Goal: Transaction & Acquisition: Book appointment/travel/reservation

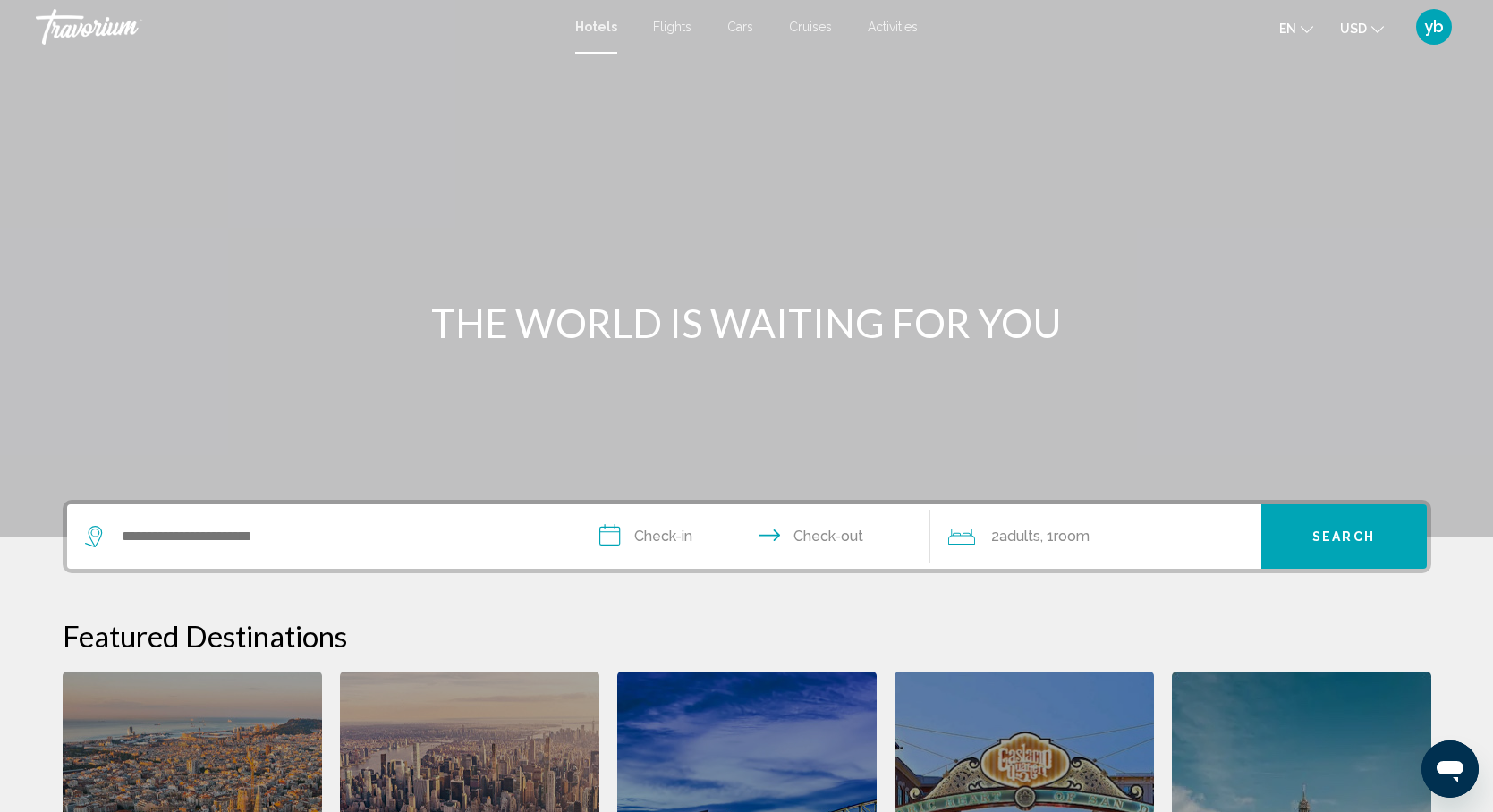
click at [734, 23] on span "Cars" at bounding box center [740, 26] width 26 height 14
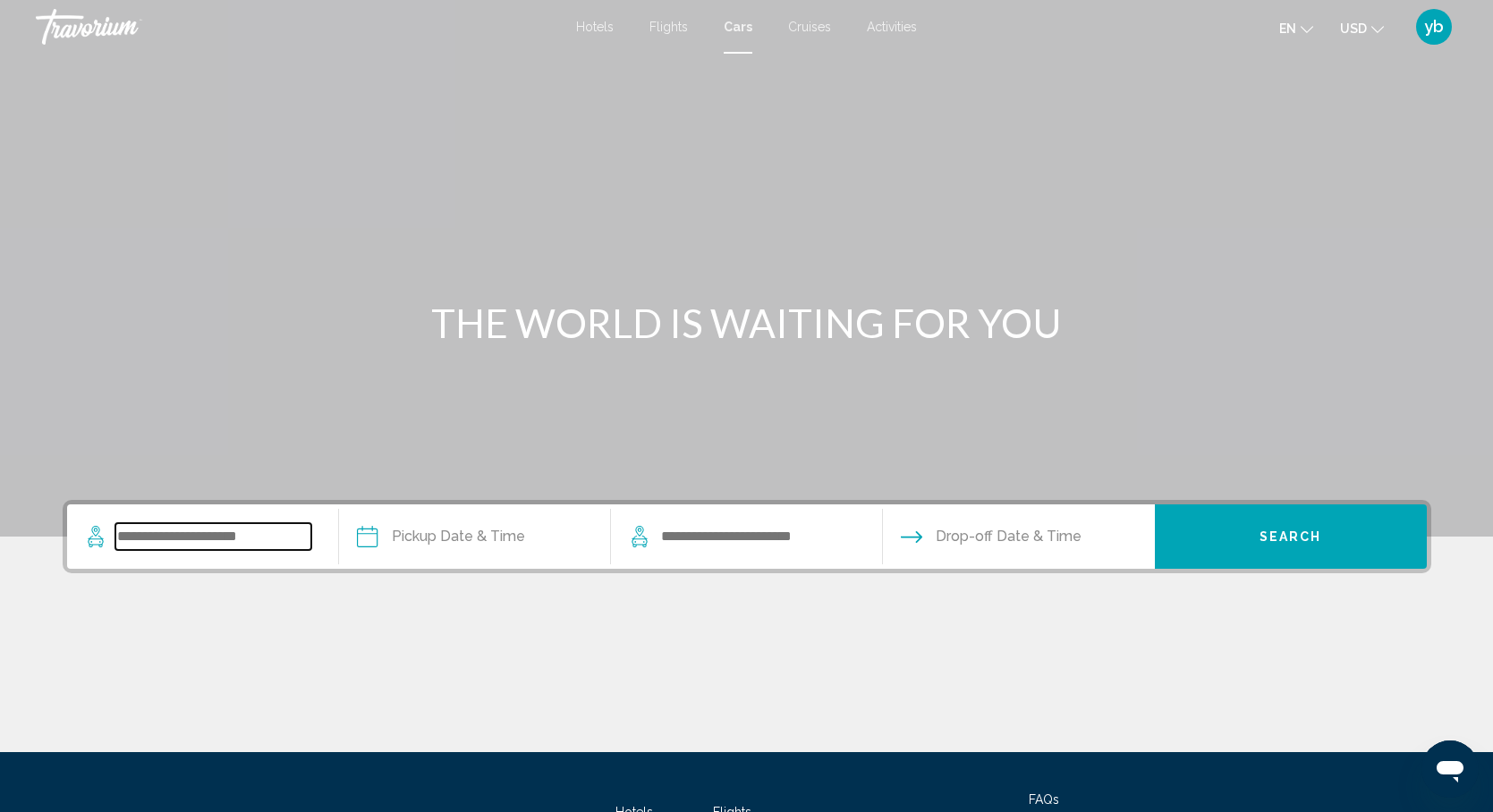
click at [208, 536] on input "Search widget" at bounding box center [213, 536] width 196 height 27
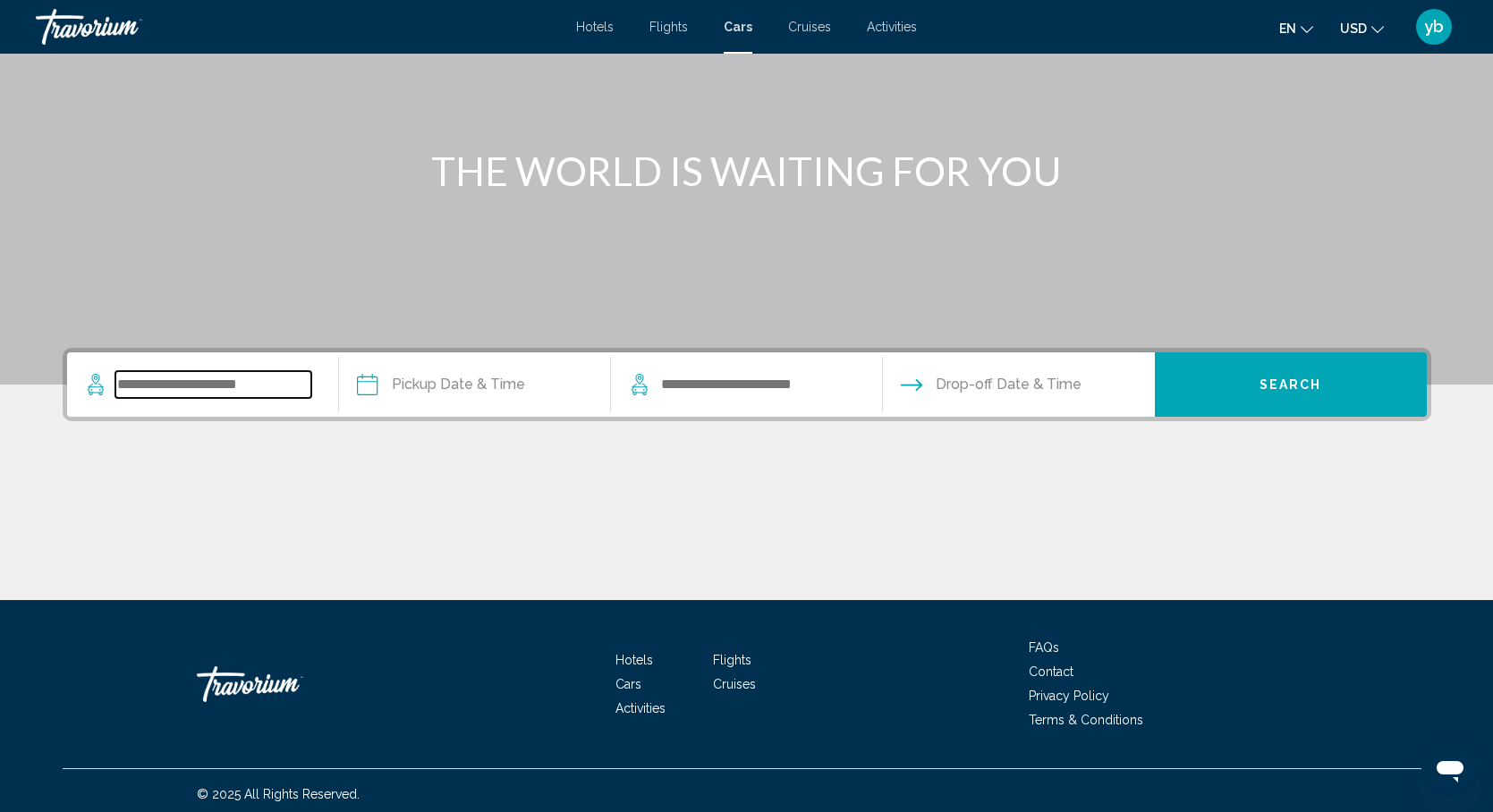
scroll to position [159, 0]
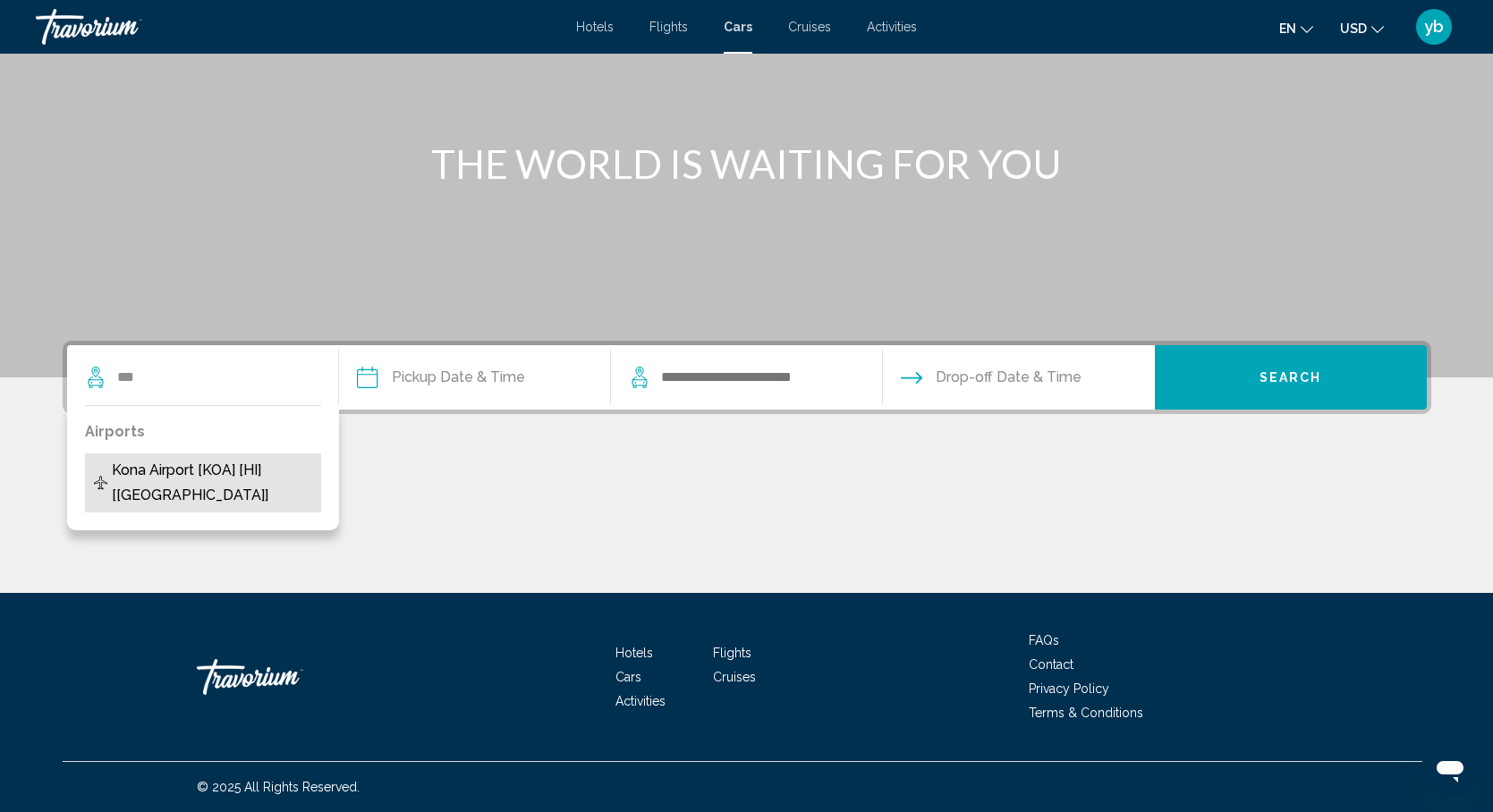
click at [212, 478] on span "Kona Airport [KOA] [HI] [[GEOGRAPHIC_DATA]]" at bounding box center [212, 483] width 200 height 50
type input "**********"
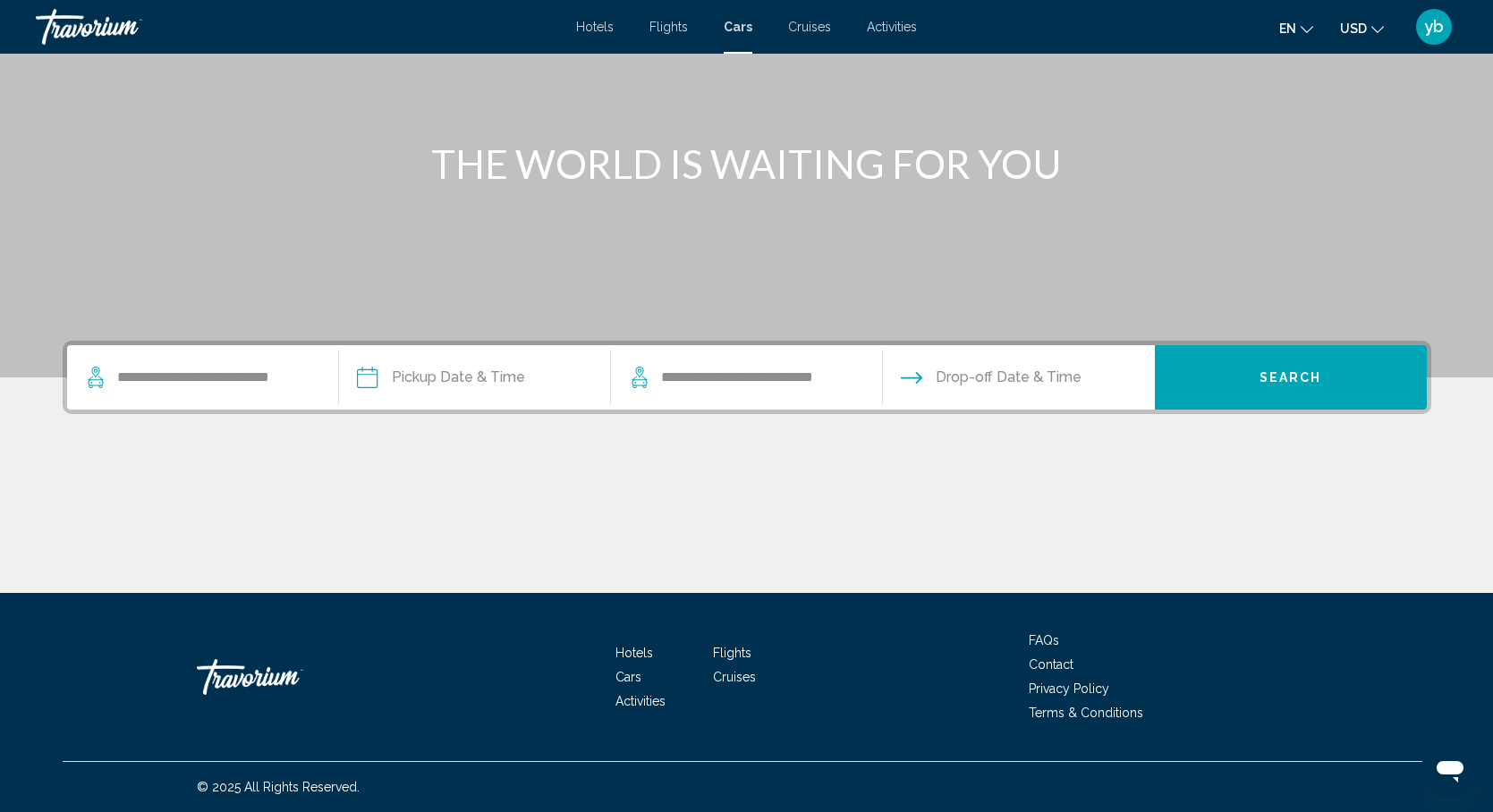
click at [460, 376] on input "Pickup date" at bounding box center [474, 381] width 279 height 70
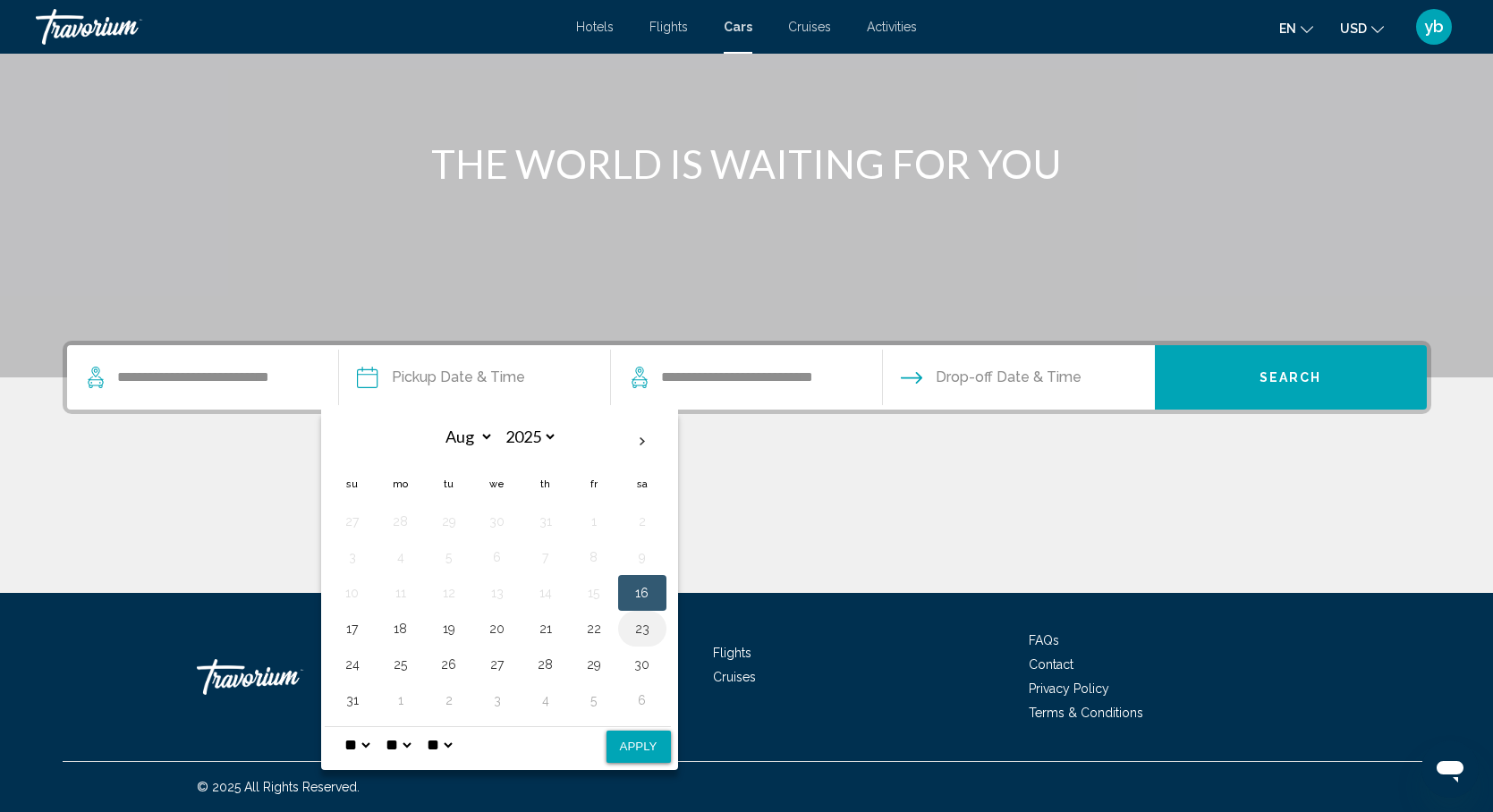
click at [644, 634] on button "23" at bounding box center [642, 628] width 29 height 25
select select "**"
click at [647, 739] on button "Apply" at bounding box center [638, 746] width 65 height 32
type input "**********"
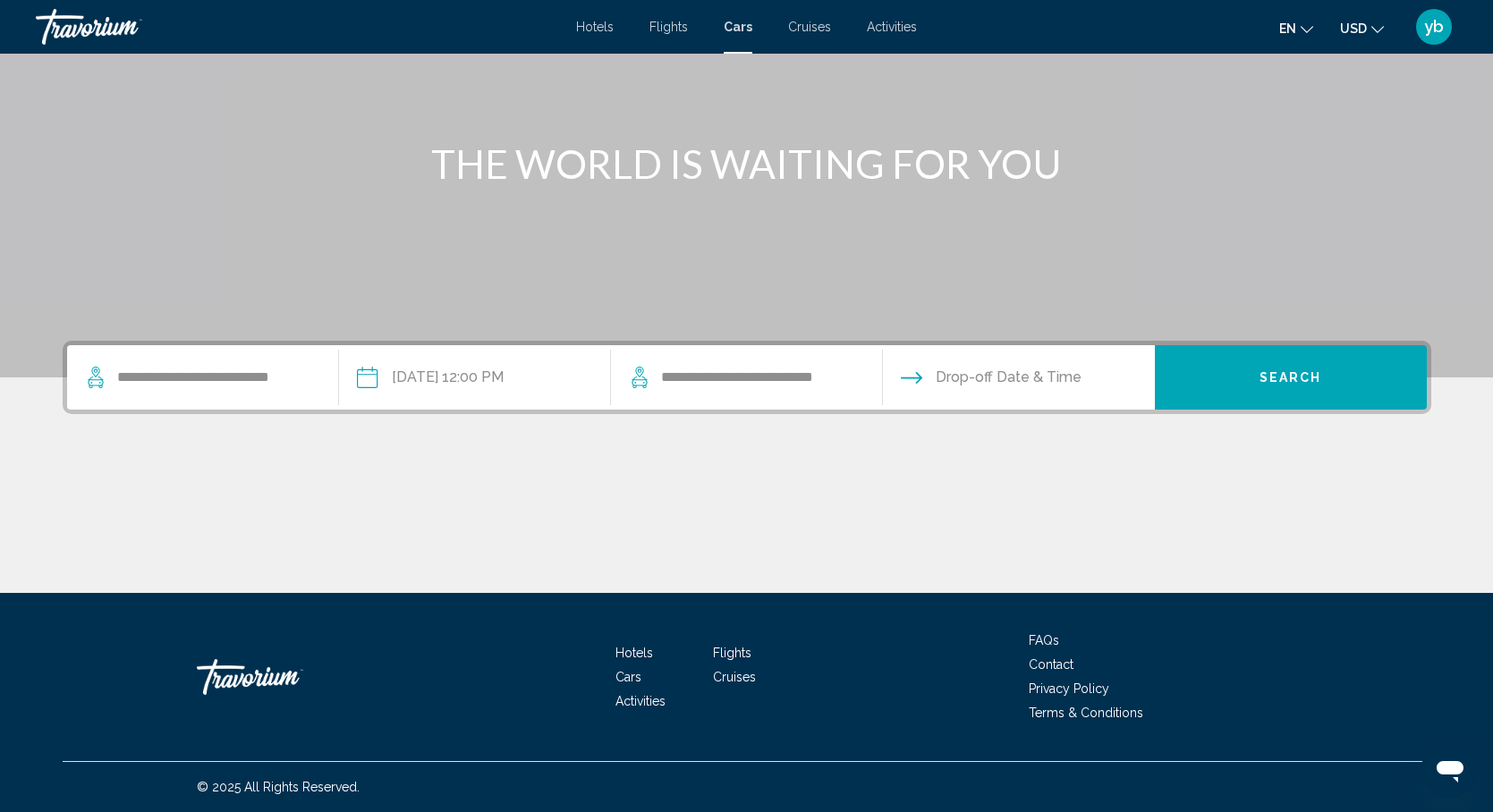
click at [1013, 386] on input "Drop-off date" at bounding box center [1018, 381] width 279 height 70
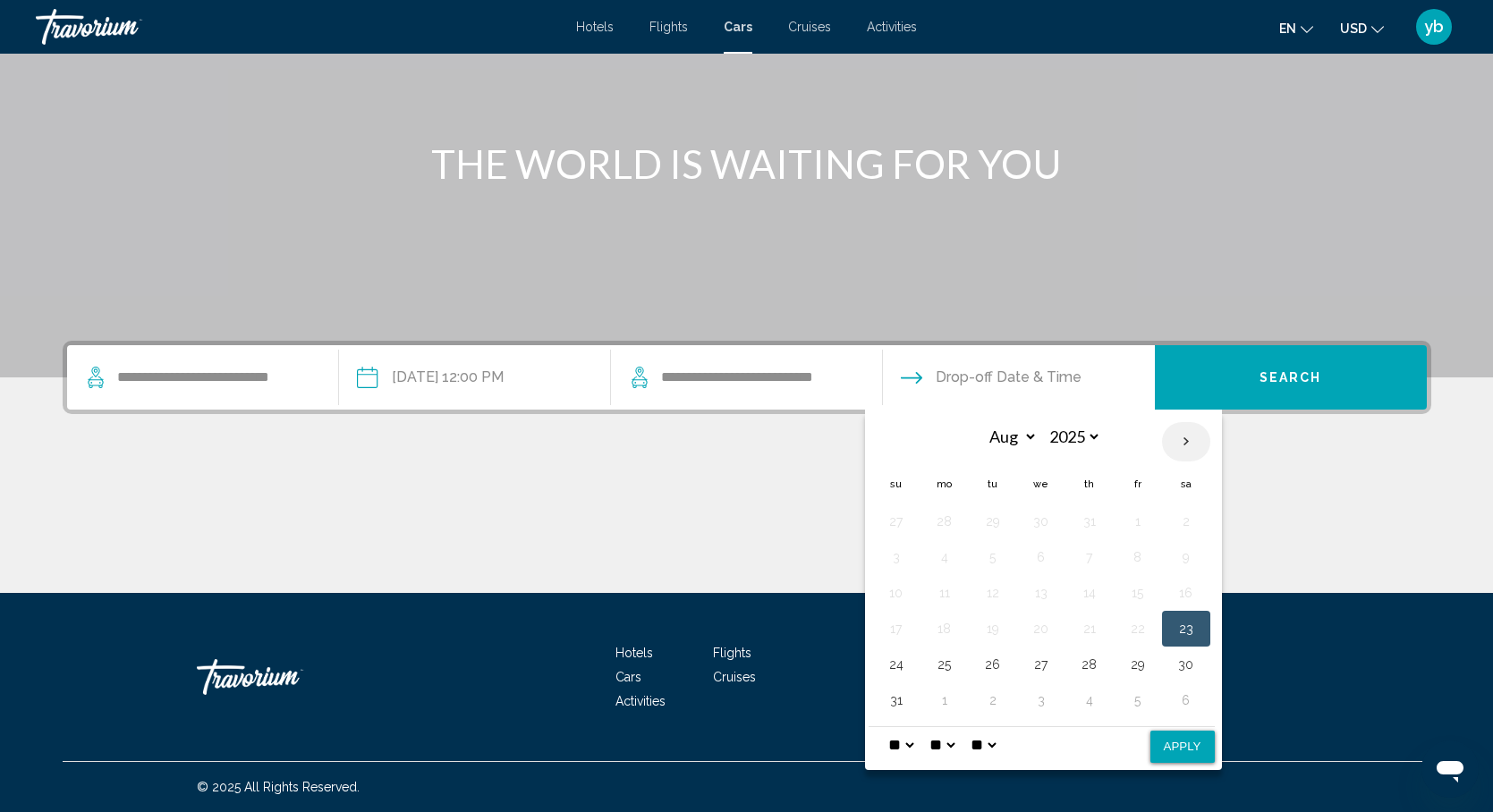
click at [1186, 443] on th "Next month" at bounding box center [1186, 442] width 48 height 40
select select "*"
click at [1135, 527] on button "5" at bounding box center [1137, 521] width 29 height 25
click at [1183, 742] on button "Apply" at bounding box center [1183, 746] width 65 height 32
type input "**********"
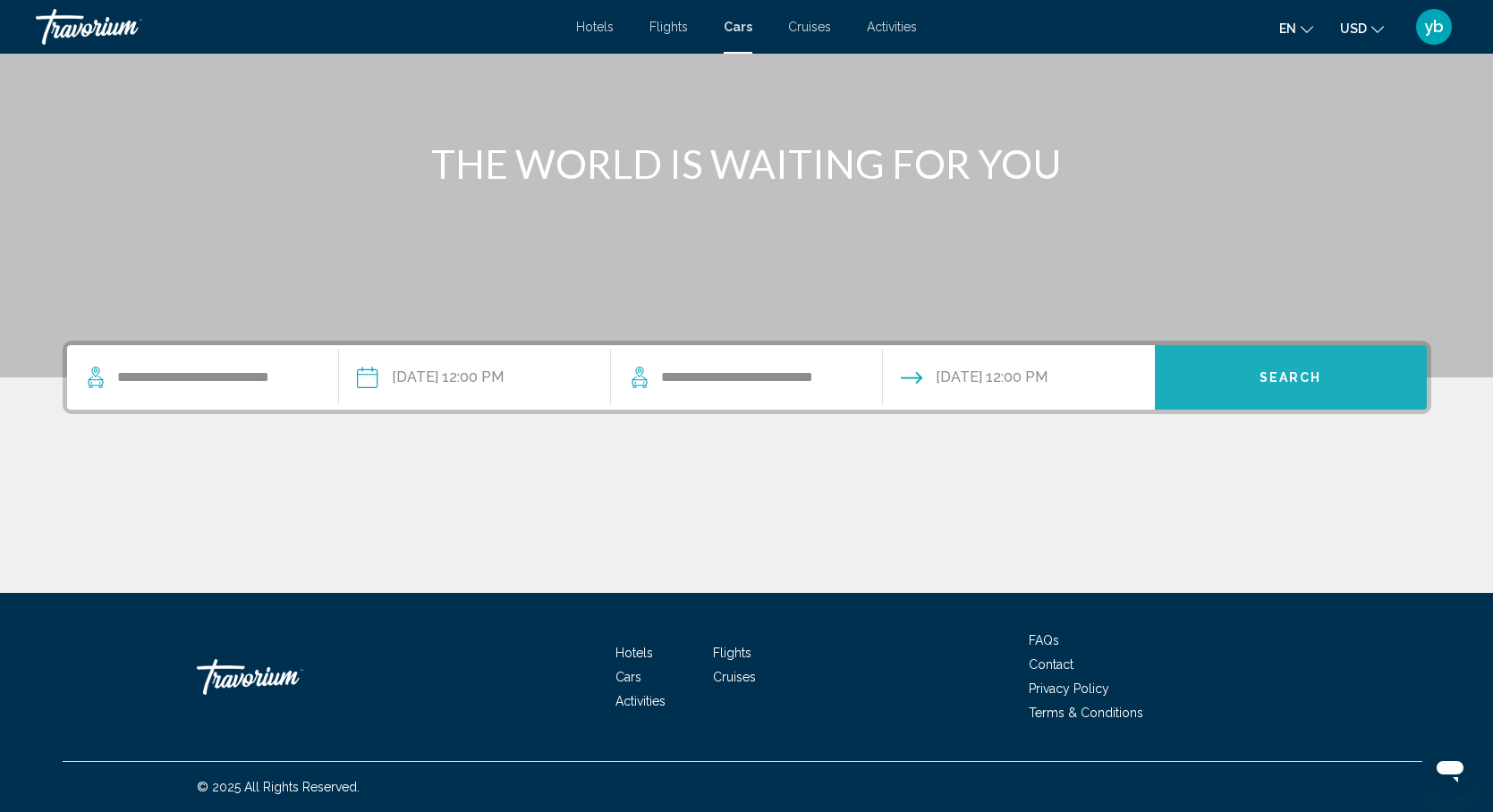
click at [1318, 385] on button "Search" at bounding box center [1291, 378] width 272 height 65
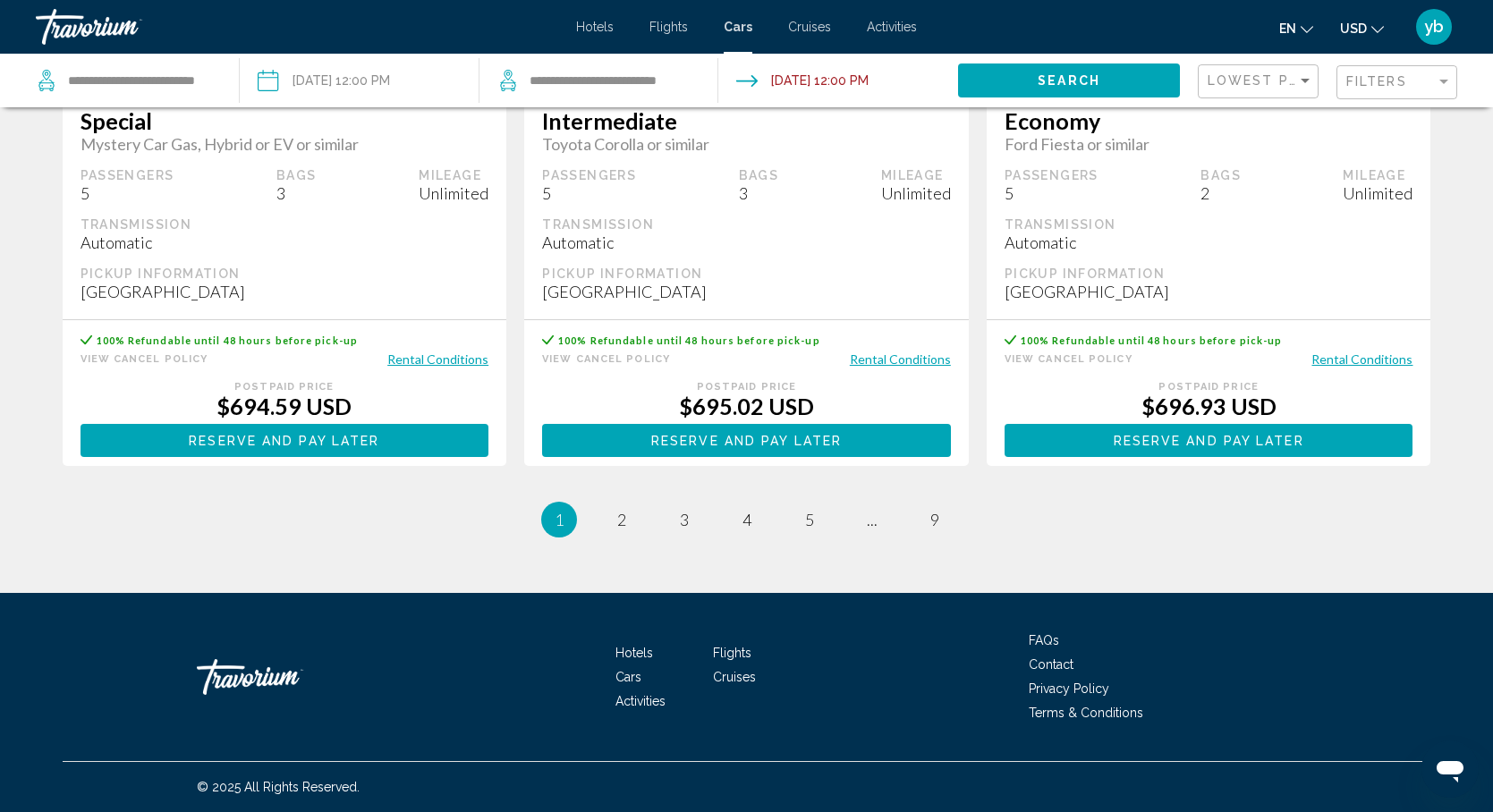
scroll to position [2564, 0]
click at [1414, 84] on div "Filters" at bounding box center [1390, 80] width 90 height 14
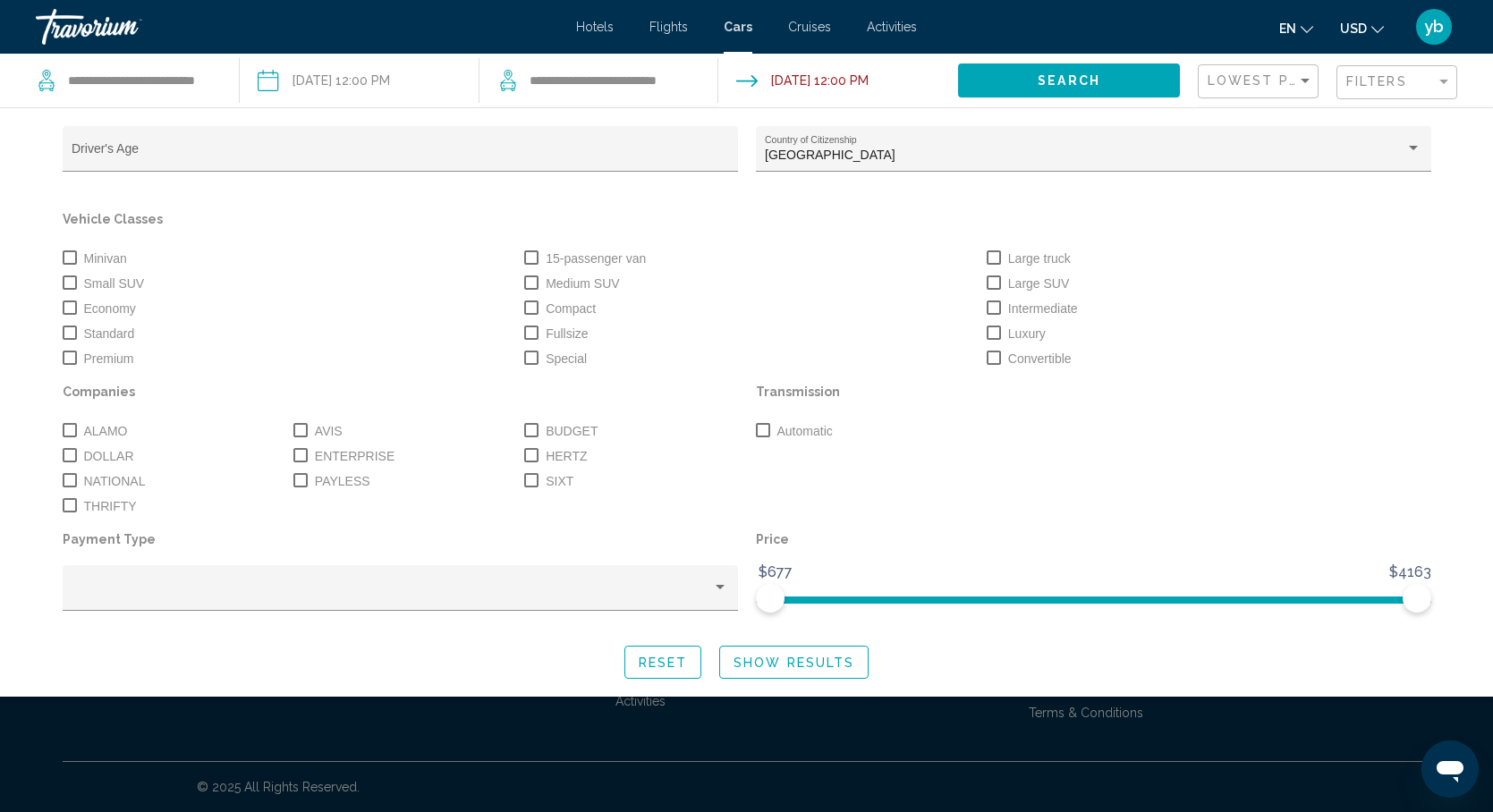
click at [1073, 214] on p "Vehicle Classes" at bounding box center [746, 219] width 1368 height 25
click at [1460, 143] on div "Driver's Age [DEMOGRAPHIC_DATA][GEOGRAPHIC_DATA] Country of Citizenship Vehicle…" at bounding box center [746, 402] width 1440 height 552
click at [1090, 83] on span "Search" at bounding box center [1069, 80] width 63 height 14
click at [772, 668] on span "Show Results" at bounding box center [794, 662] width 121 height 14
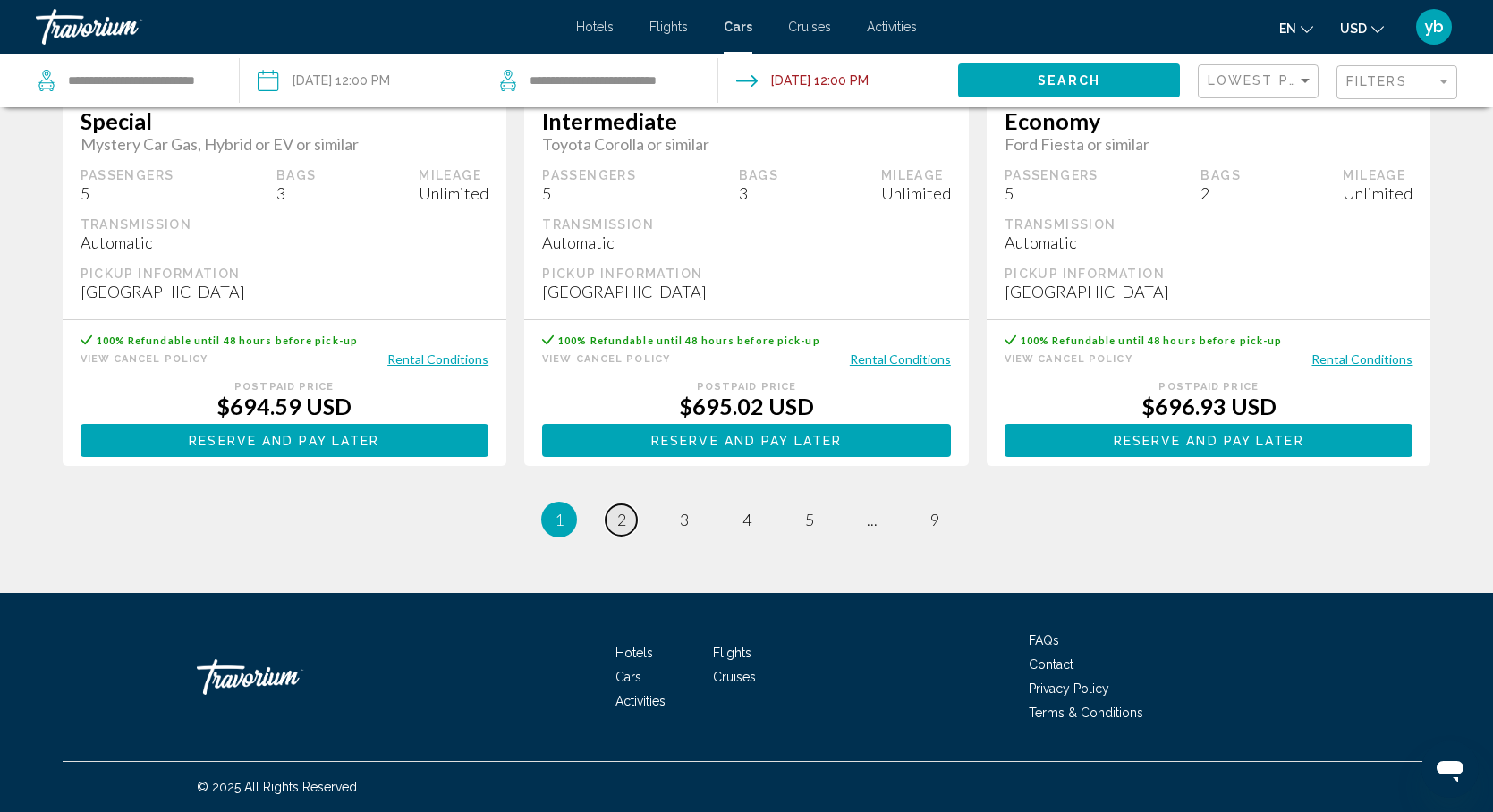
click at [625, 520] on span "2" at bounding box center [622, 519] width 9 height 19
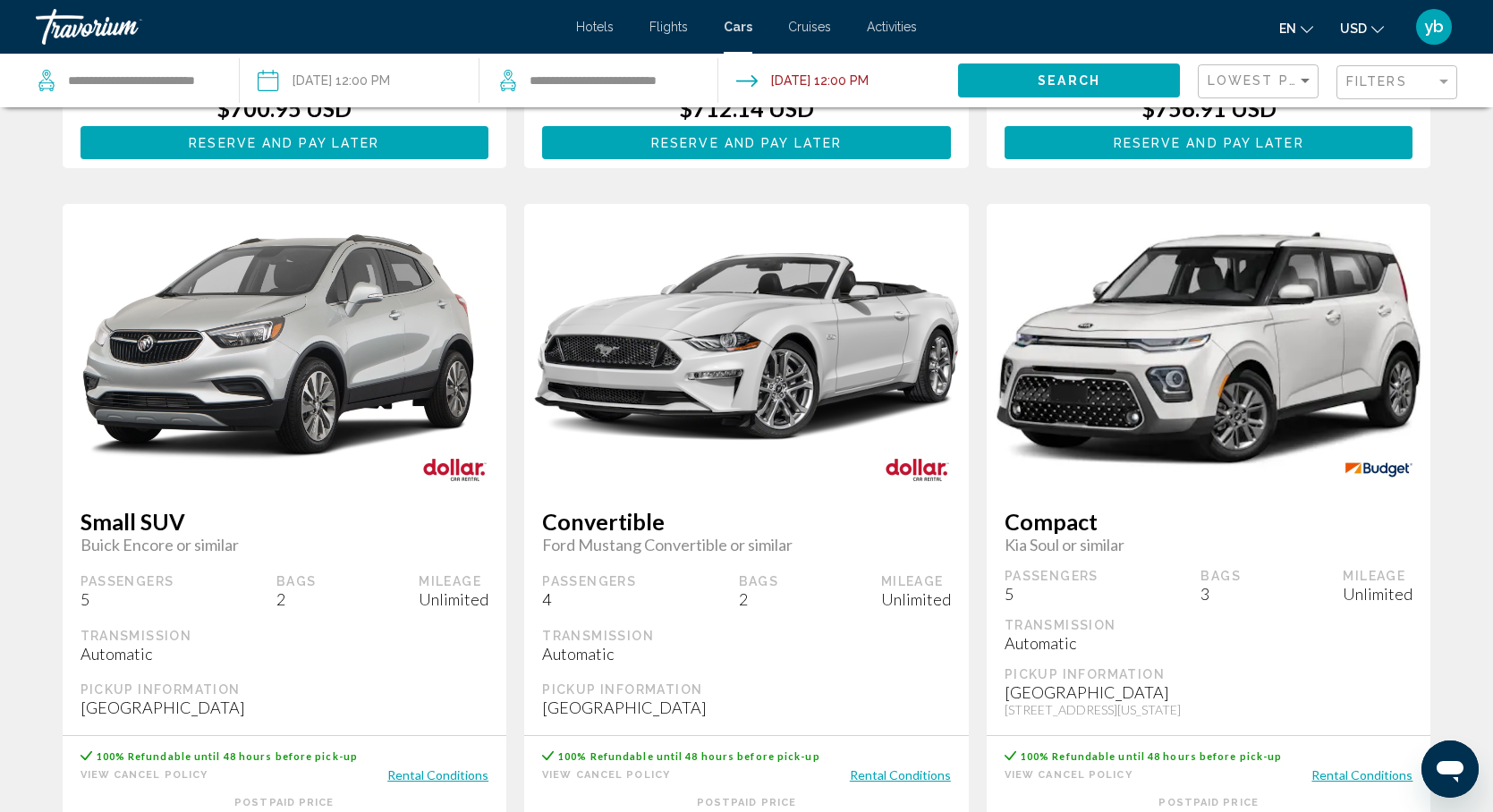
scroll to position [673, 0]
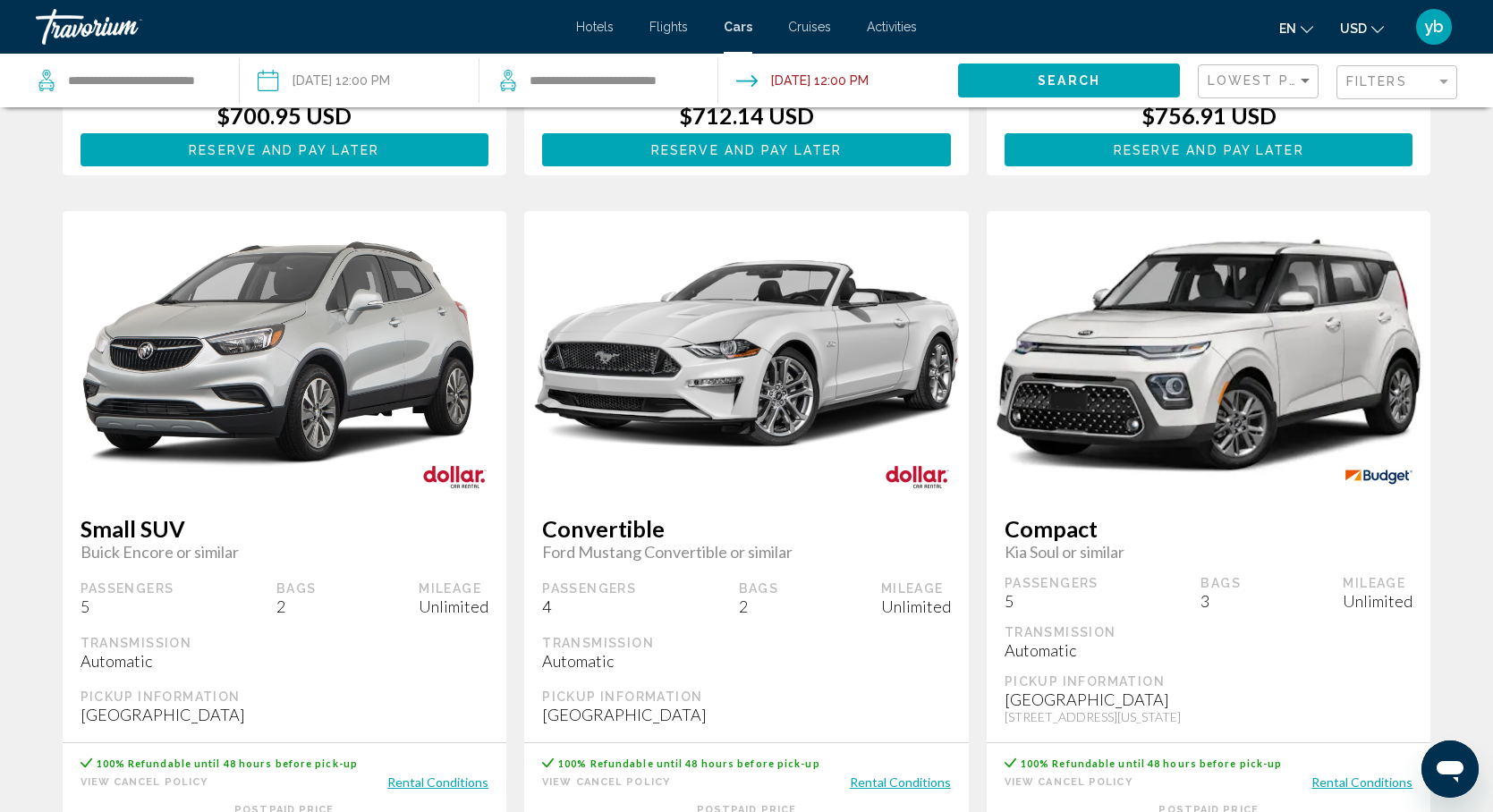
click at [1302, 89] on div "Lowest Price" at bounding box center [1260, 82] width 105 height 33
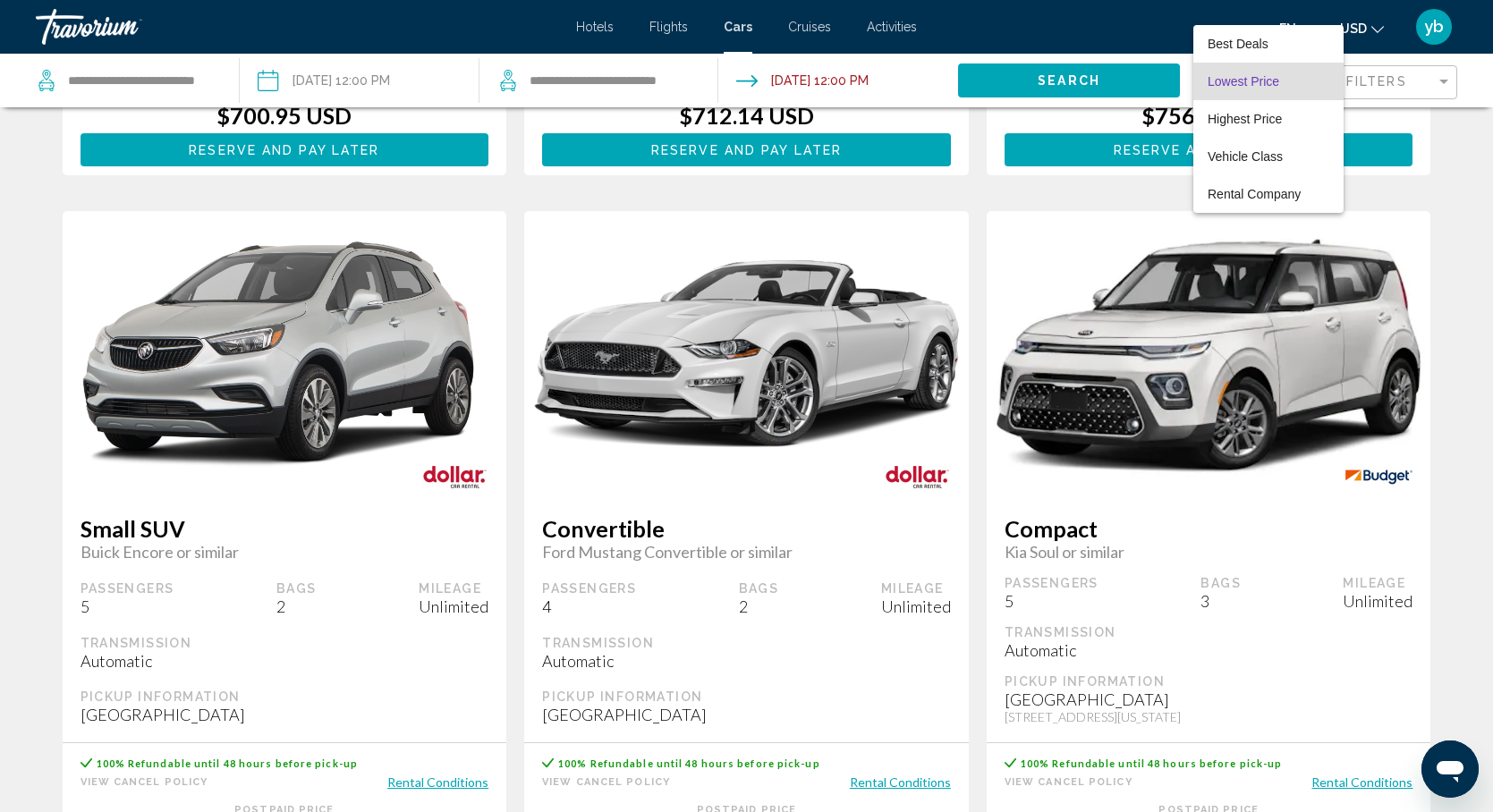
click at [1459, 133] on div at bounding box center [746, 406] width 1493 height 812
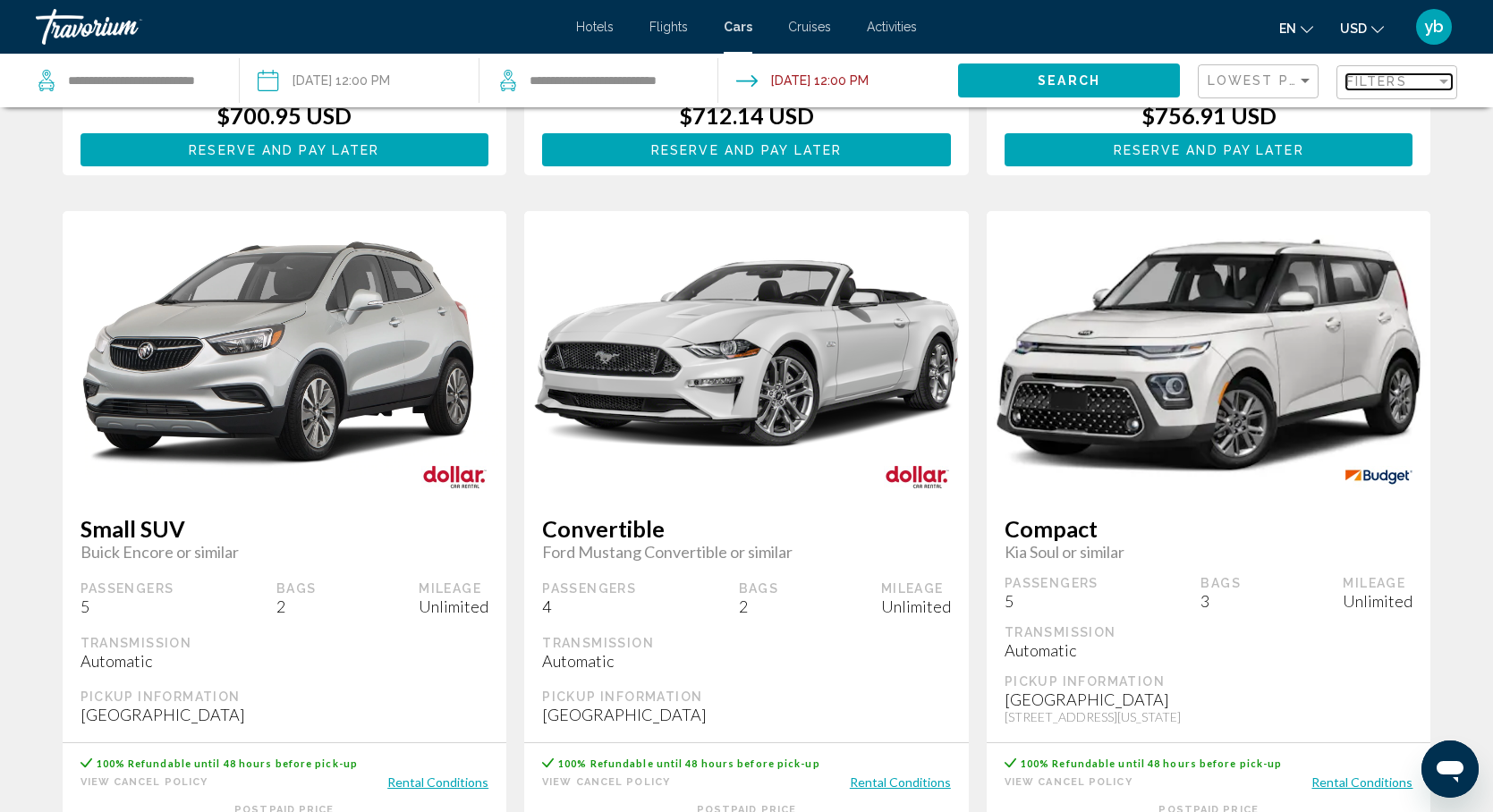
click at [1431, 85] on div "Filters" at bounding box center [1390, 80] width 90 height 14
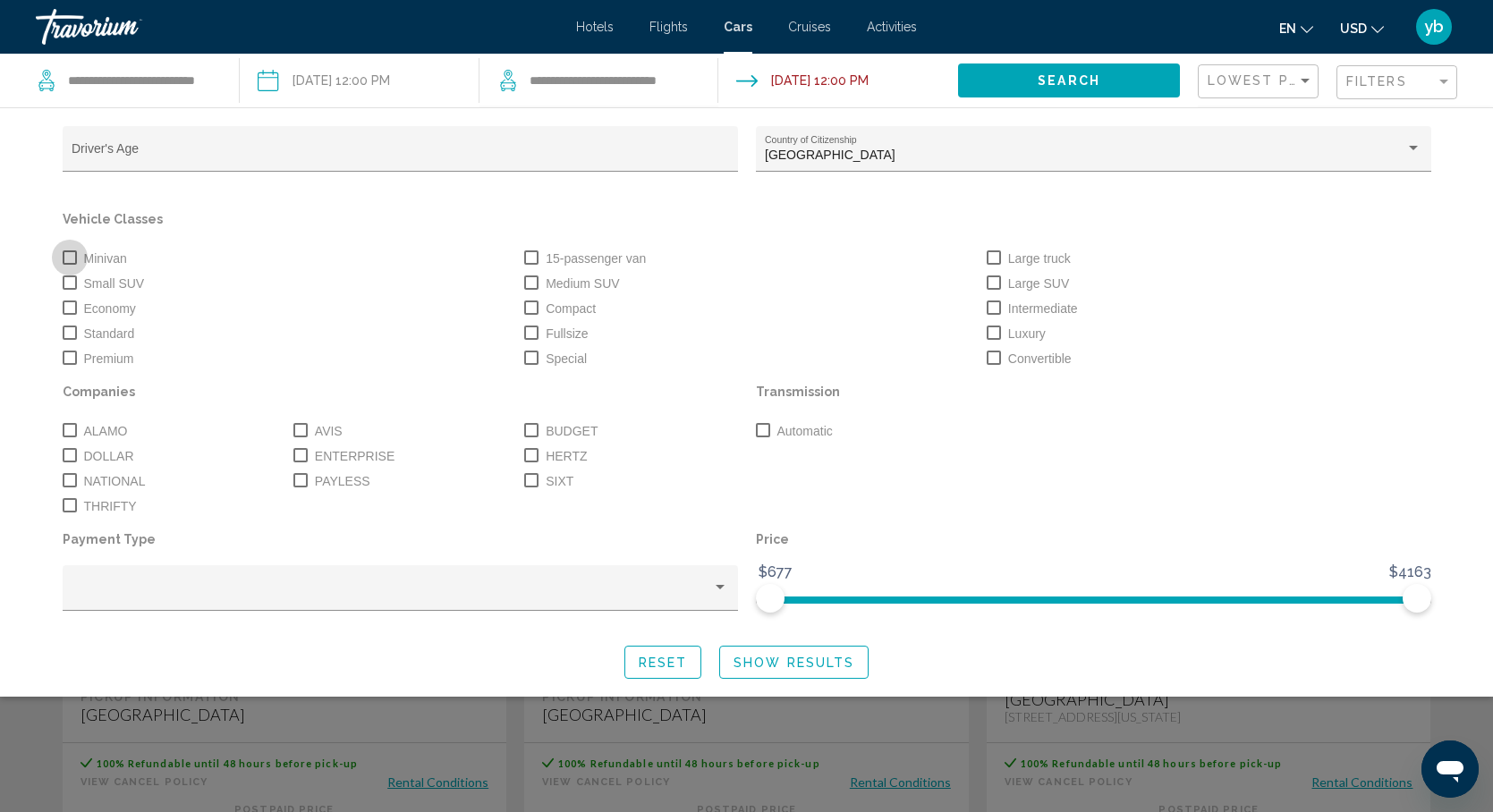
click at [70, 259] on span "Search widget" at bounding box center [69, 257] width 14 height 14
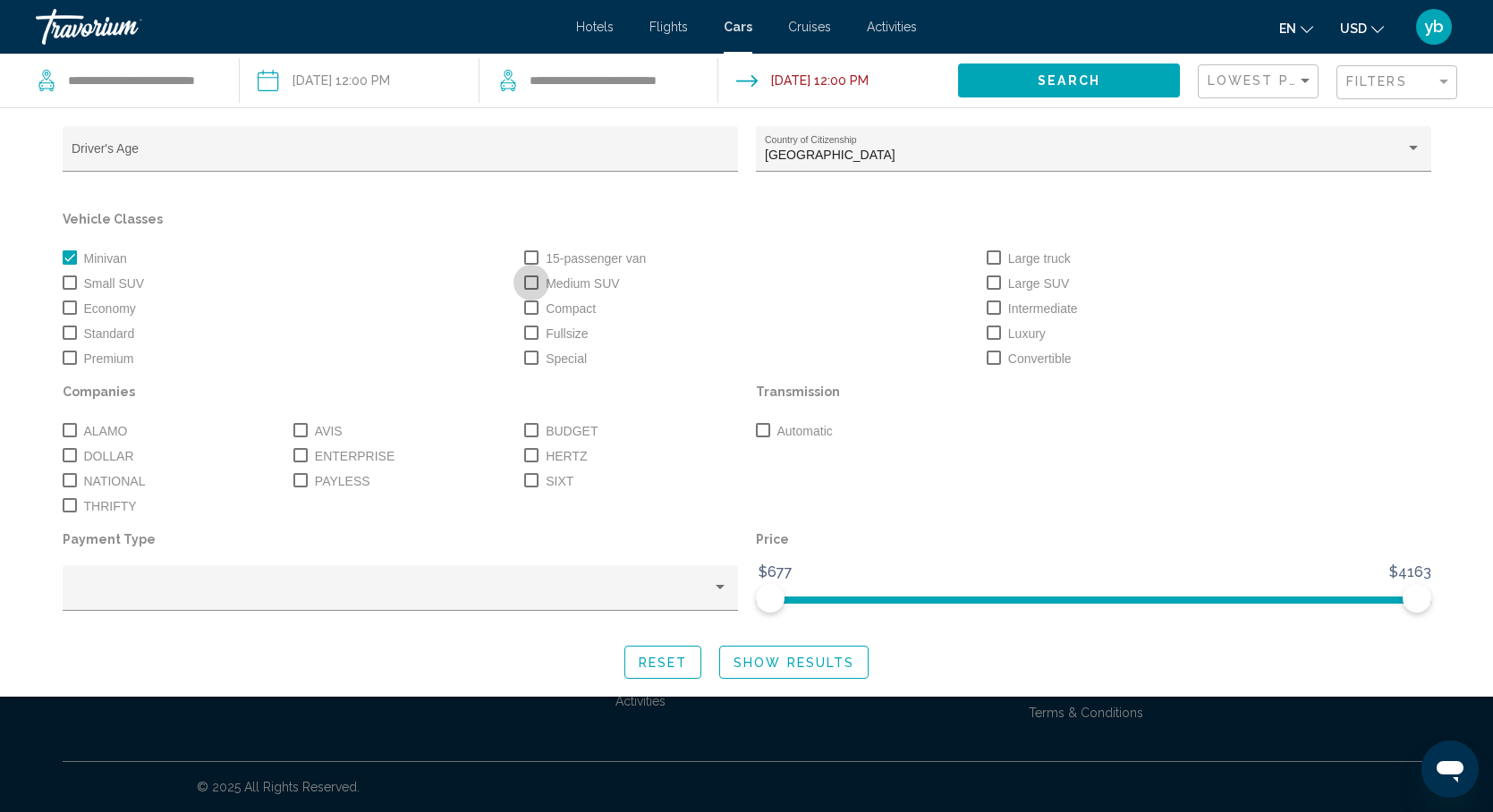
click at [533, 284] on span "Search widget" at bounding box center [530, 282] width 14 height 14
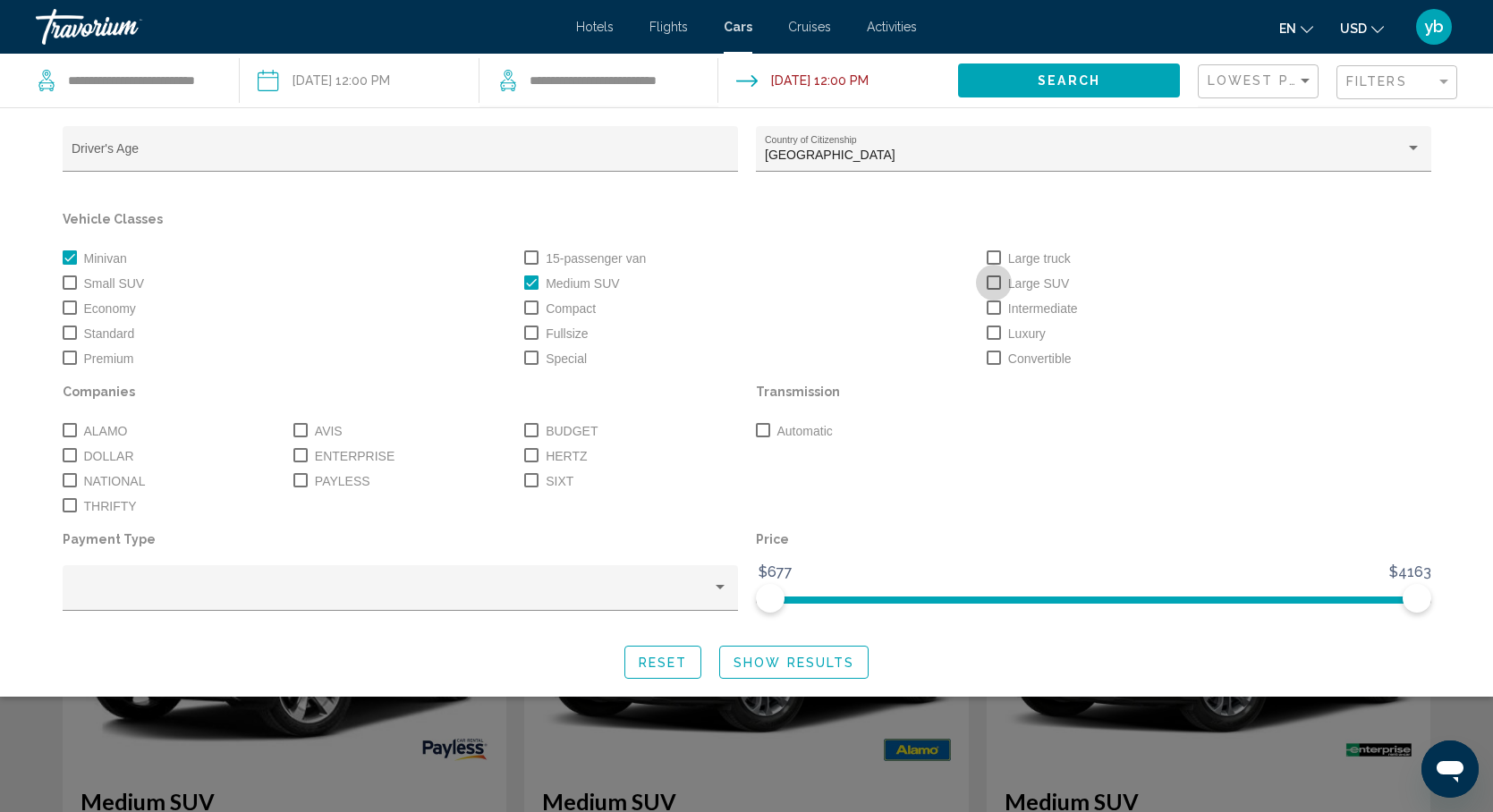
click at [992, 284] on span "Search widget" at bounding box center [993, 282] width 14 height 14
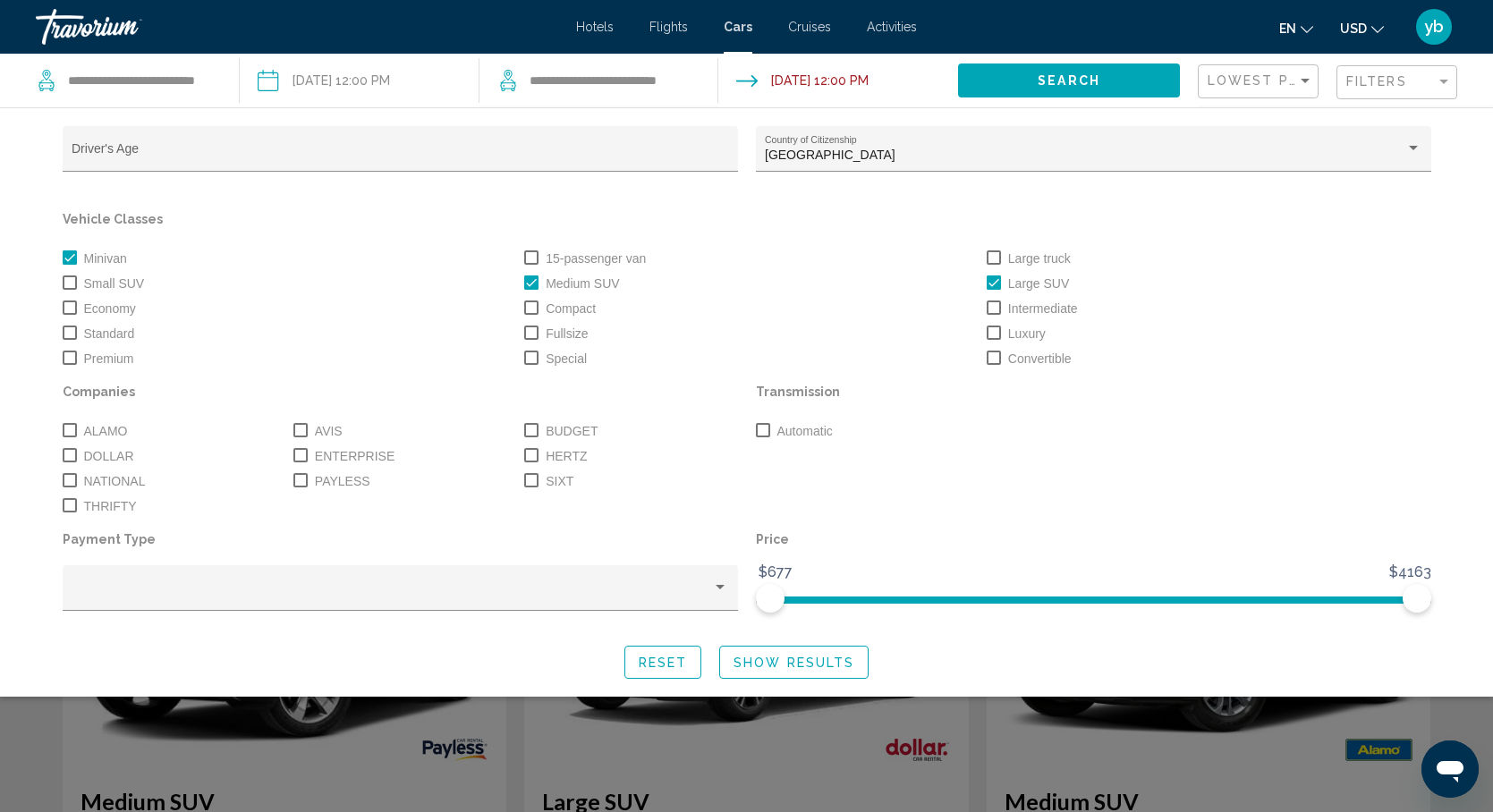
click at [992, 308] on span "Search widget" at bounding box center [993, 307] width 14 height 14
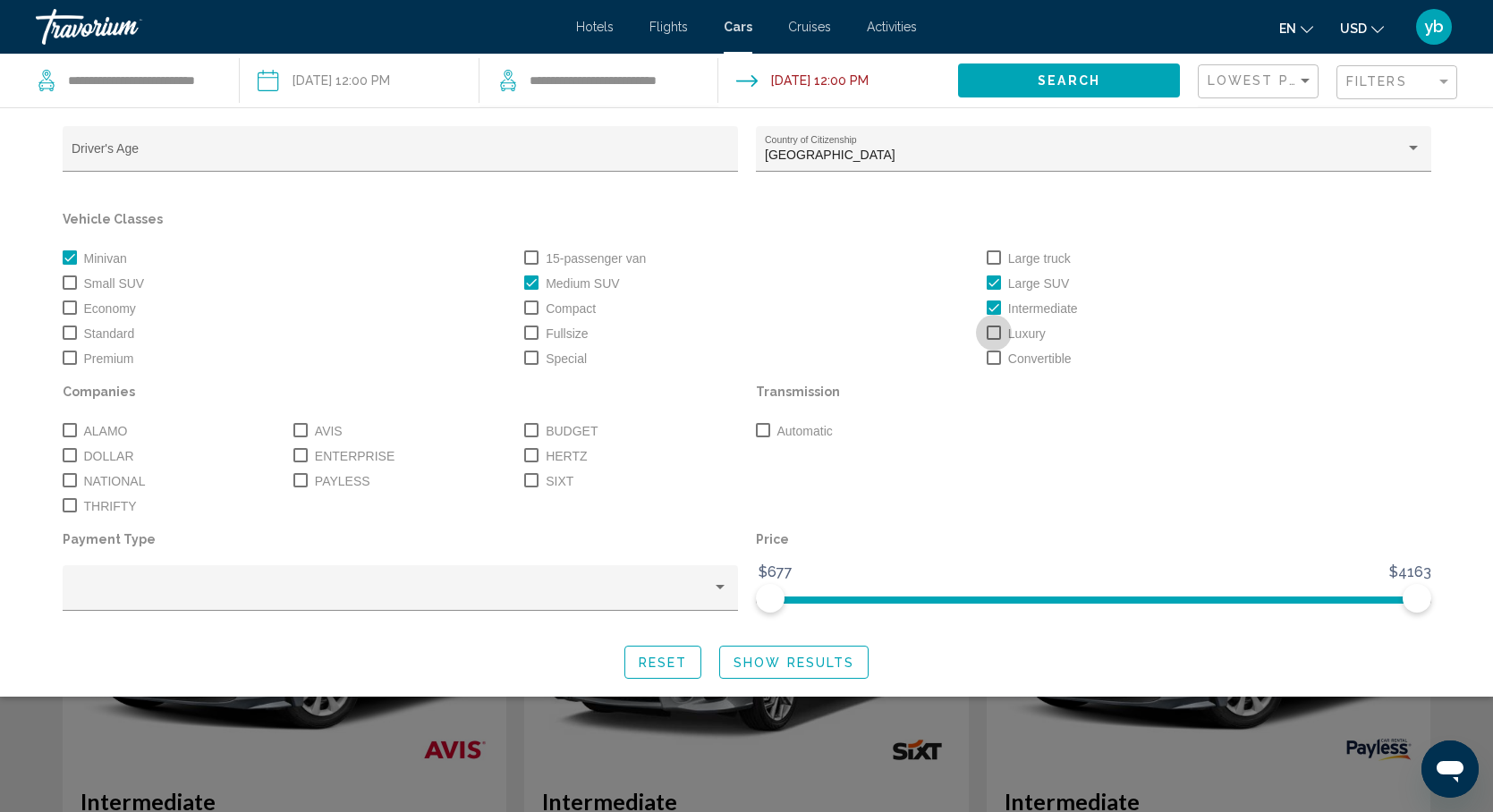
click at [994, 332] on span "Search widget" at bounding box center [993, 332] width 14 height 14
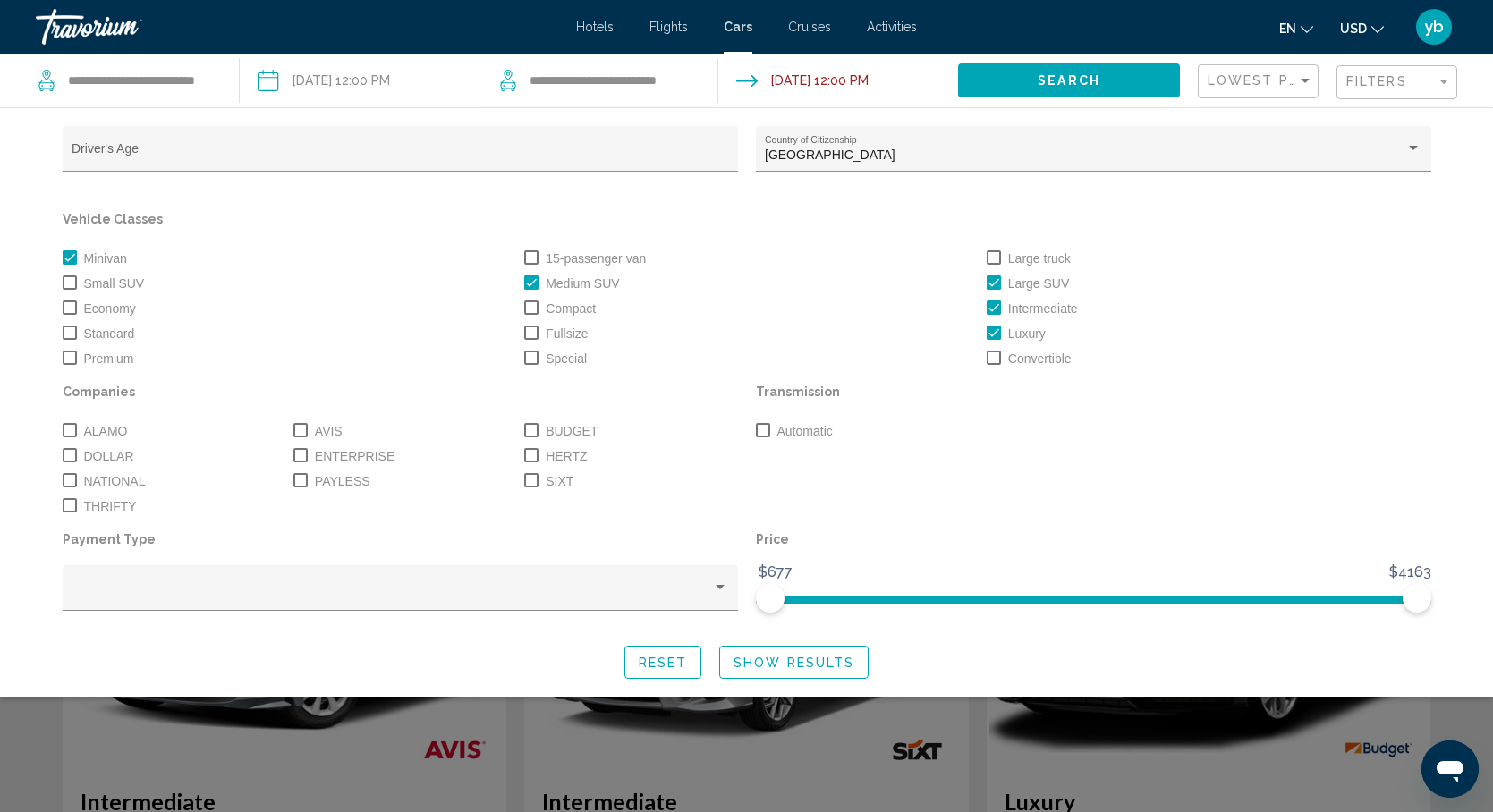
click at [1387, 238] on div "Vehicle Classes Minivan 15-passenger van Large truck Small SUV Medium SUV Large…" at bounding box center [746, 288] width 1387 height 164
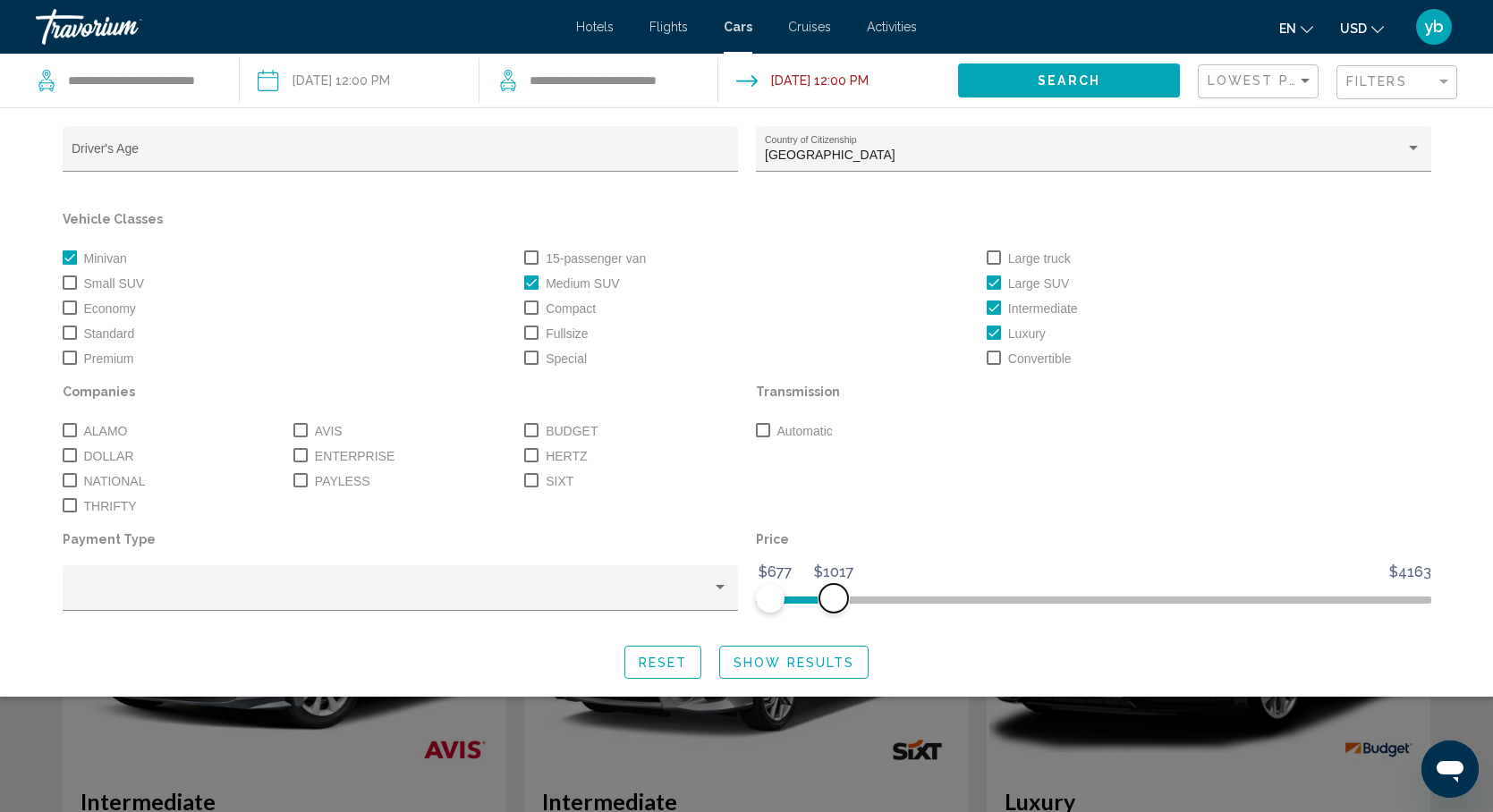
drag, startPoint x: 1417, startPoint y: 592, endPoint x: 832, endPoint y: 604, distance: 585.1
click at [832, 604] on span "Search widget" at bounding box center [833, 598] width 29 height 29
click at [672, 663] on span "Reset" at bounding box center [662, 662] width 49 height 14
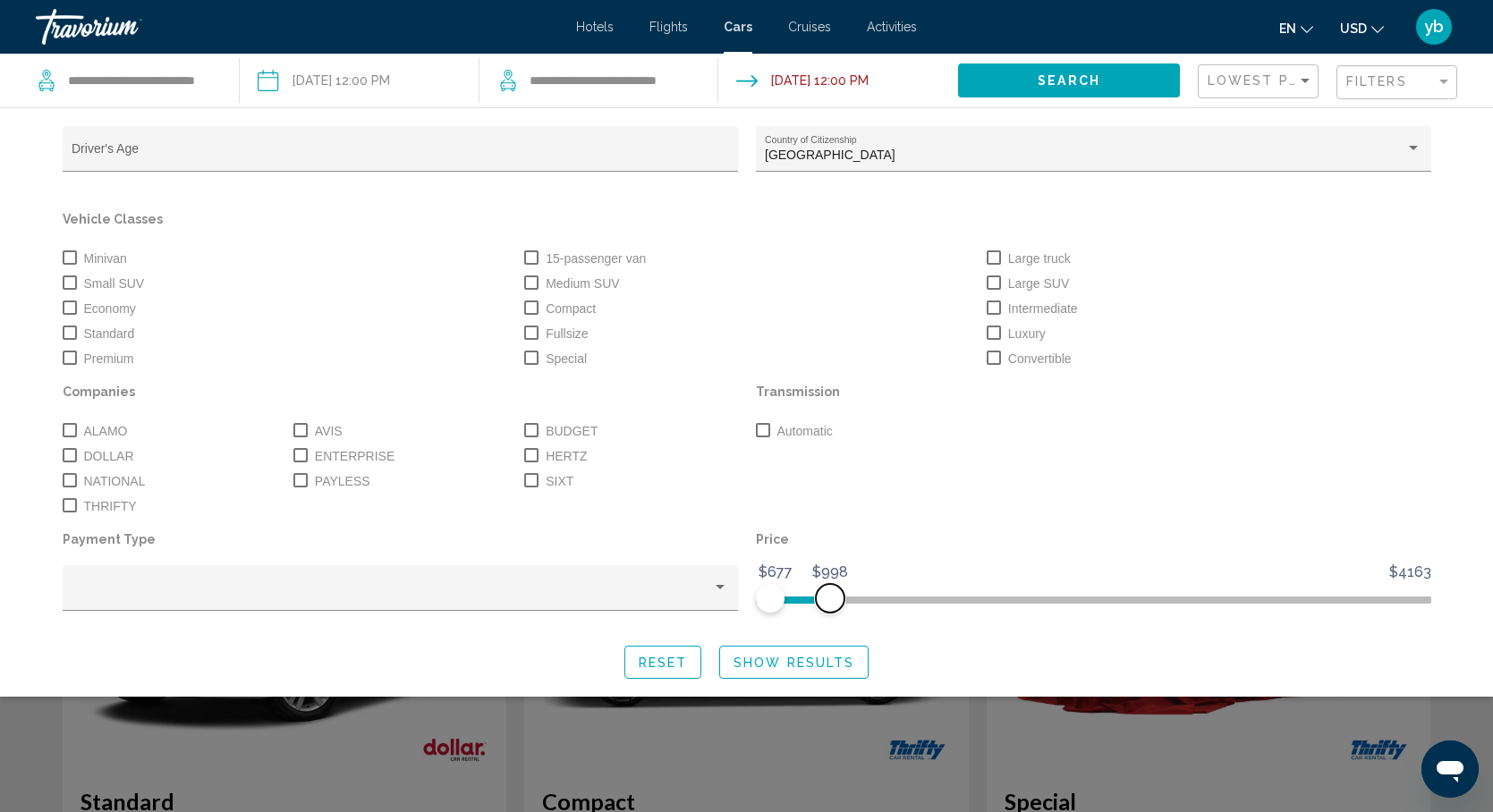
drag, startPoint x: 1406, startPoint y: 598, endPoint x: 829, endPoint y: 585, distance: 577.1
click at [829, 586] on span "Search widget" at bounding box center [830, 598] width 29 height 29
click at [994, 280] on span "Search widget" at bounding box center [993, 282] width 14 height 14
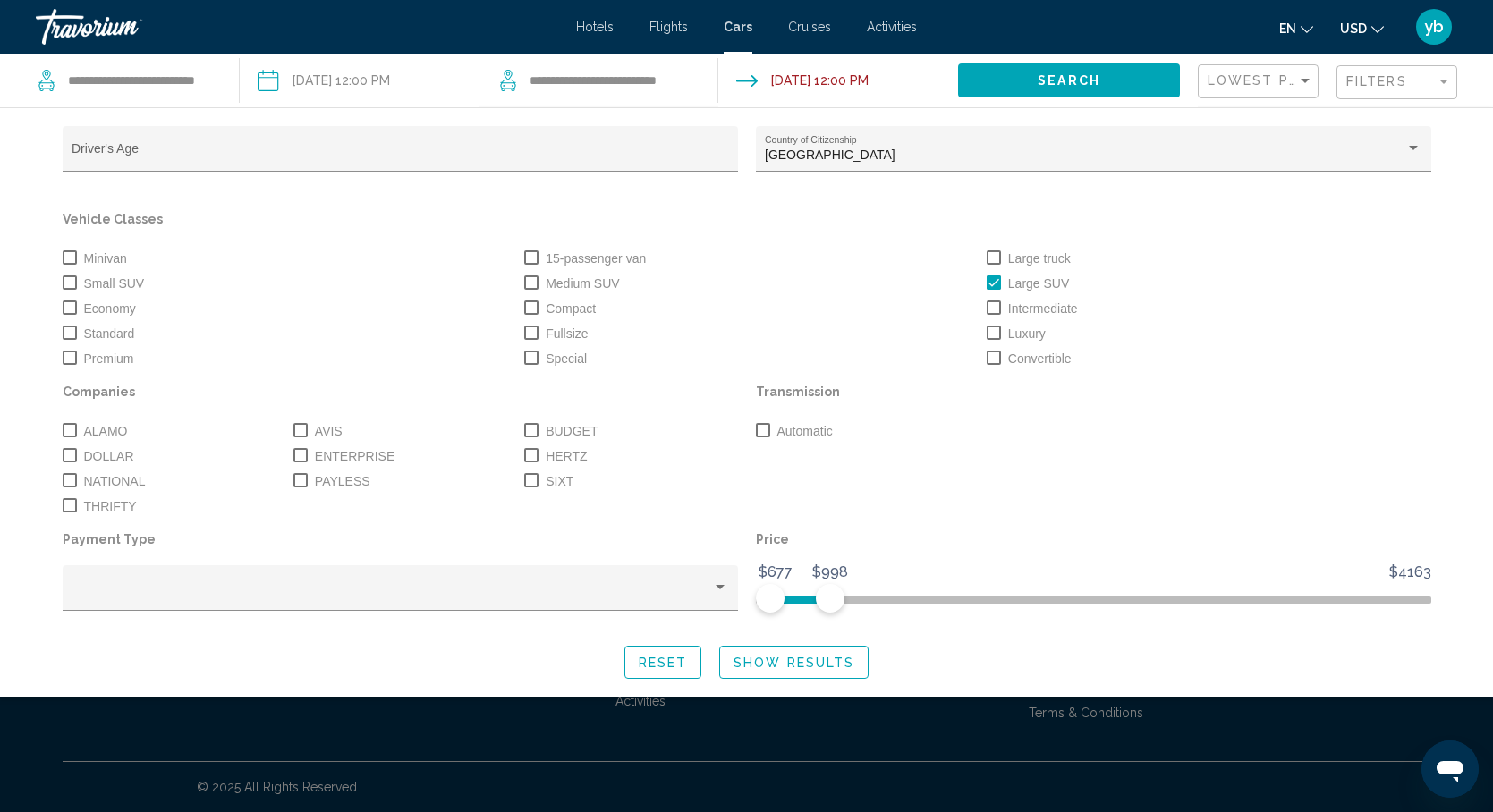
scroll to position [370, 0]
click at [995, 308] on span "Search widget" at bounding box center [993, 307] width 14 height 14
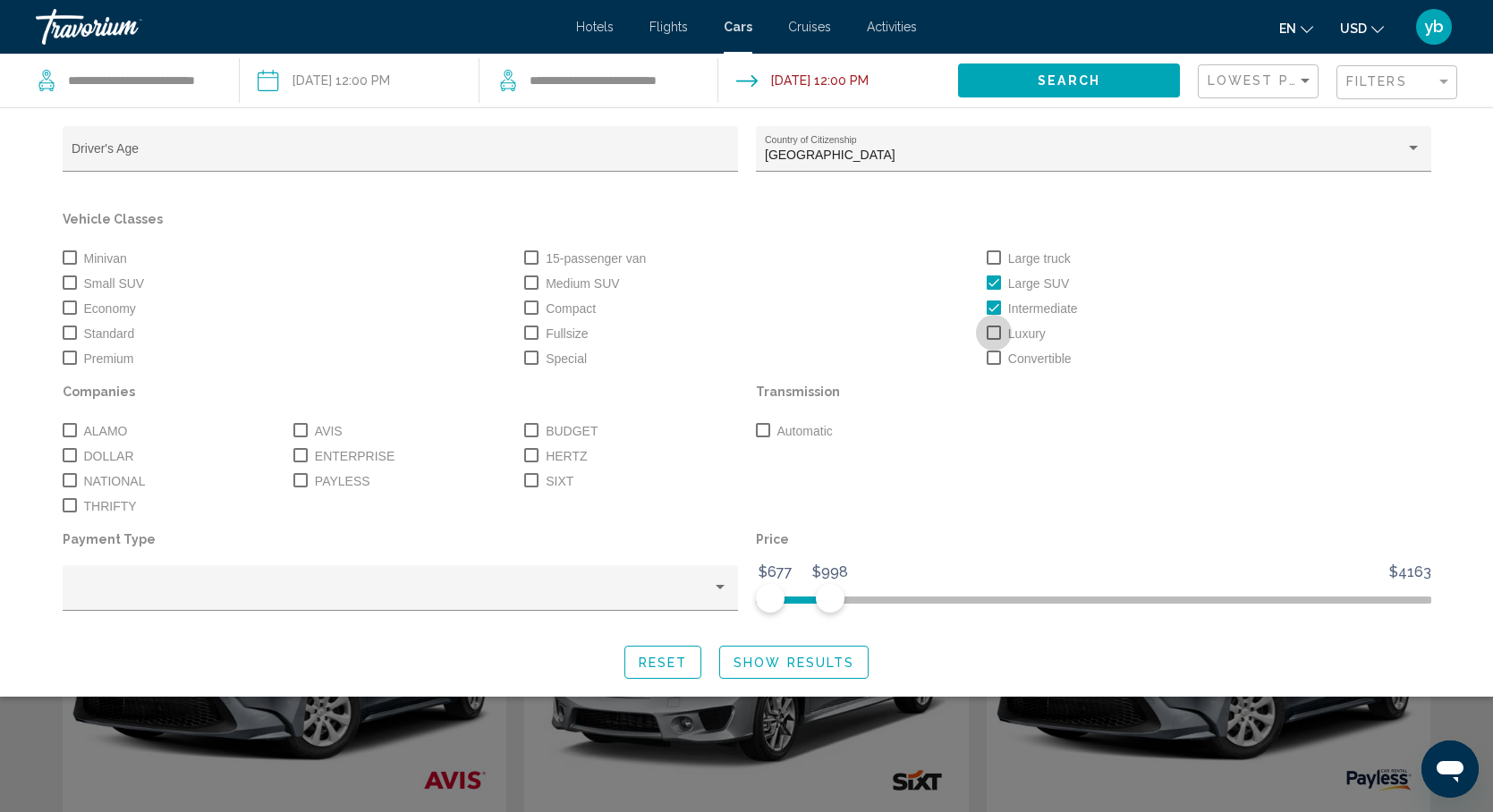
click at [1001, 332] on label "Luxury" at bounding box center [1016, 333] width 59 height 21
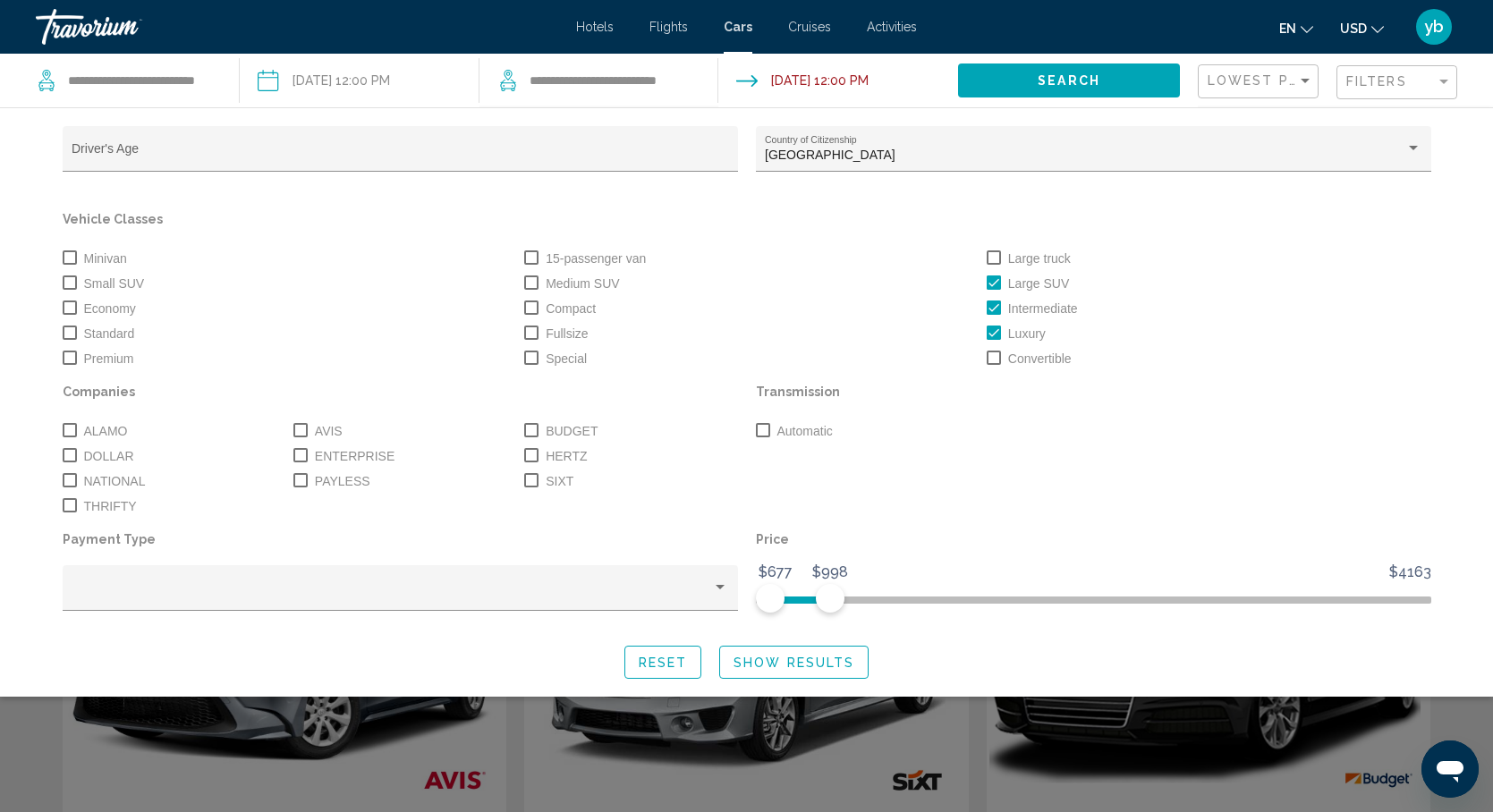
click at [800, 660] on span "Show Results" at bounding box center [794, 662] width 121 height 14
